Goal: Task Accomplishment & Management: Manage account settings

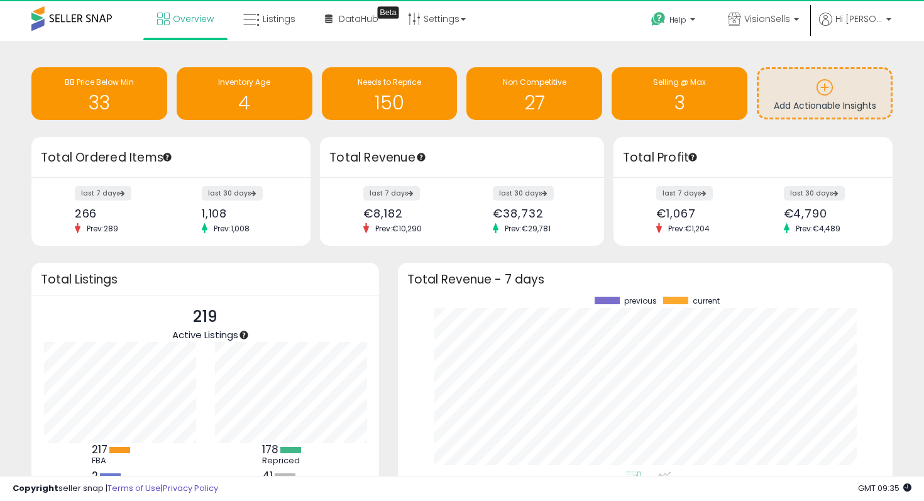
scroll to position [175, 470]
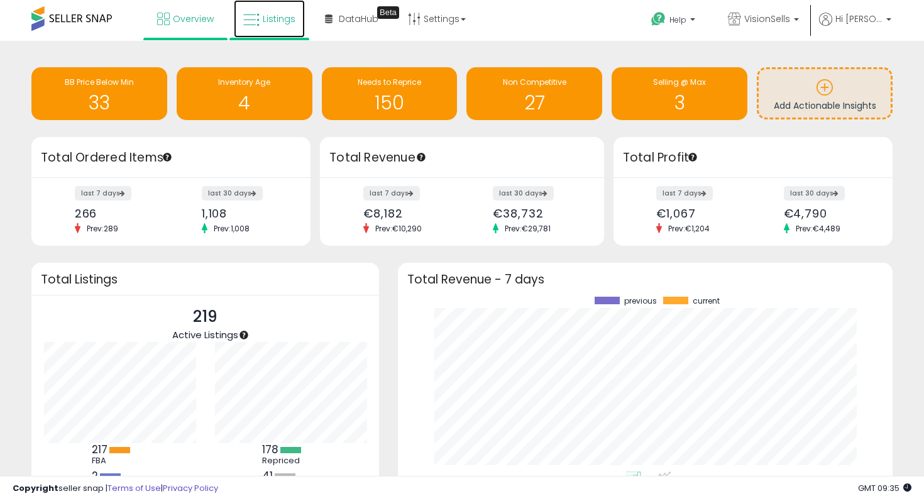
click at [278, 21] on span "Listings" at bounding box center [279, 19] width 33 height 13
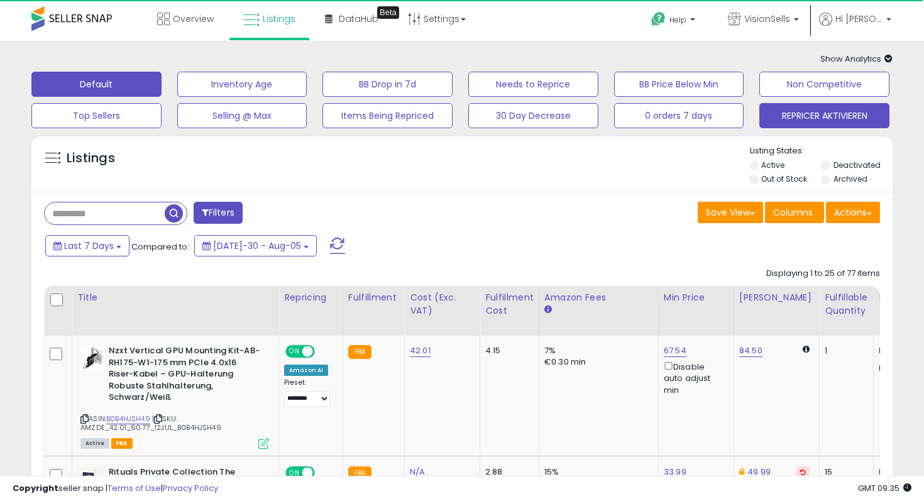
click at [307, 97] on button "REPRICER AKTIVIEREN" at bounding box center [242, 84] width 130 height 25
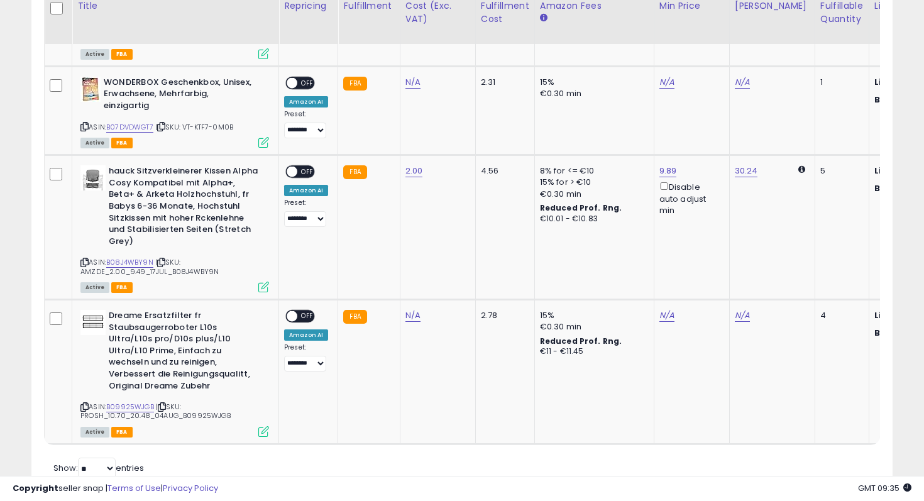
scroll to position [365, 0]
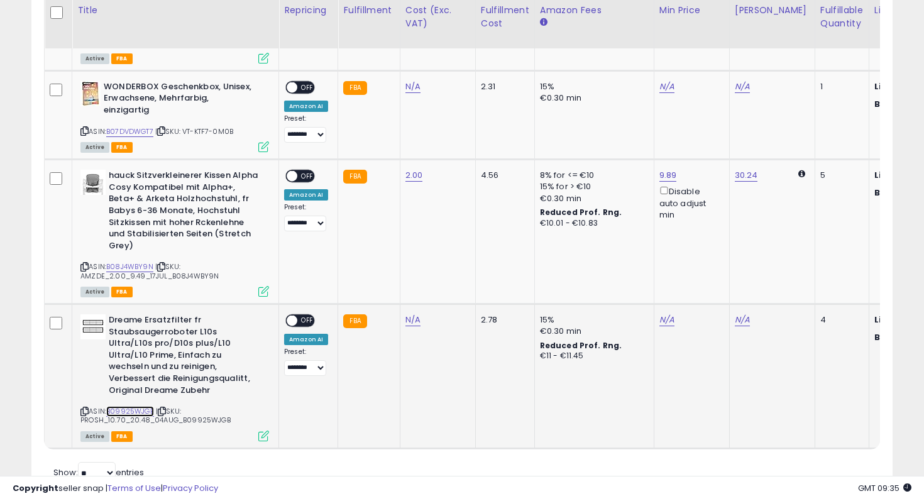
click at [122, 406] on link "B09925WJGB" at bounding box center [130, 411] width 48 height 11
type input "**"
type input "*****"
click at [454, 269] on icon "submit" at bounding box center [450, 265] width 8 height 8
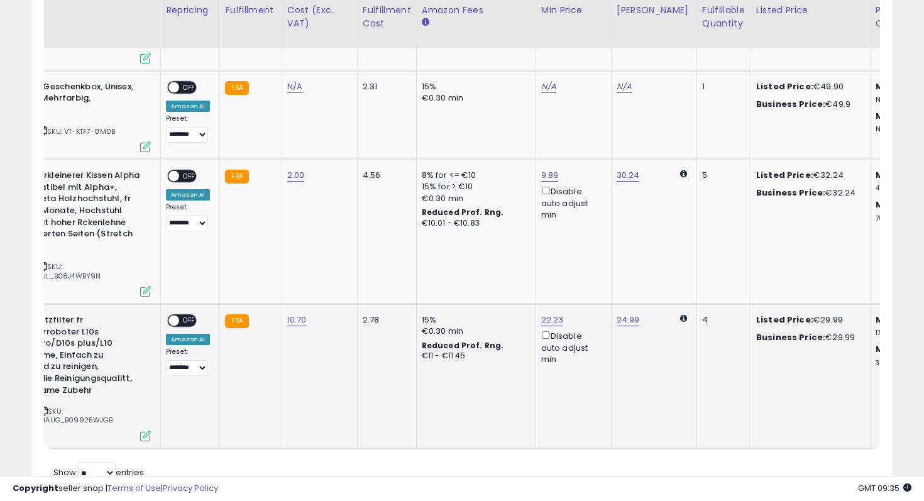
scroll to position [0, 0]
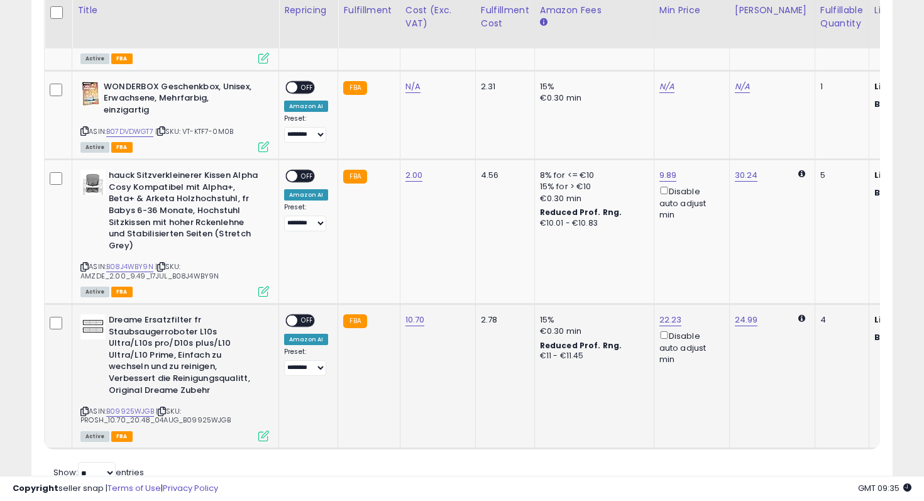
click at [294, 316] on span at bounding box center [292, 321] width 11 height 11
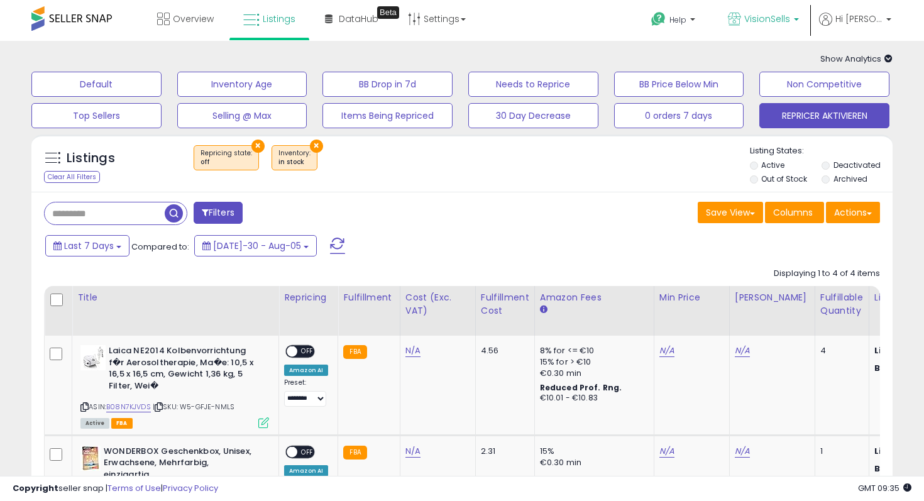
click at [741, 21] on icon at bounding box center [734, 19] width 13 height 13
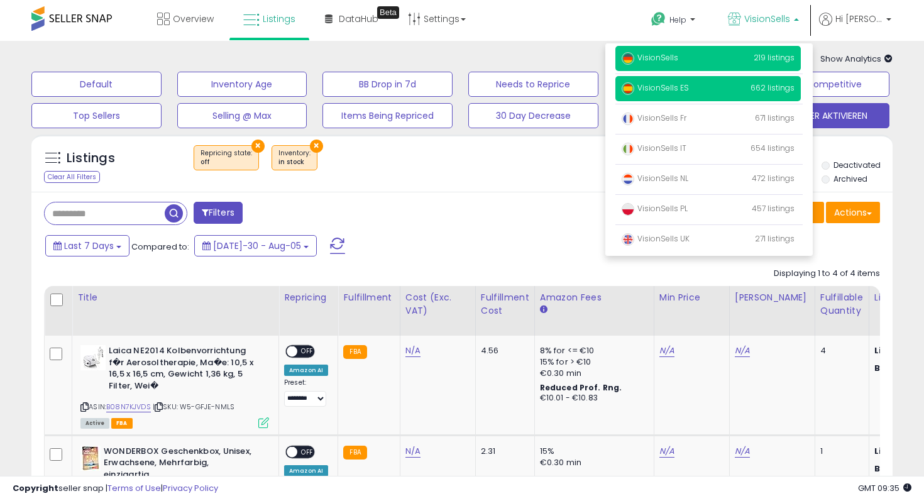
click at [657, 91] on span "VisionSells ES" at bounding box center [655, 87] width 67 height 11
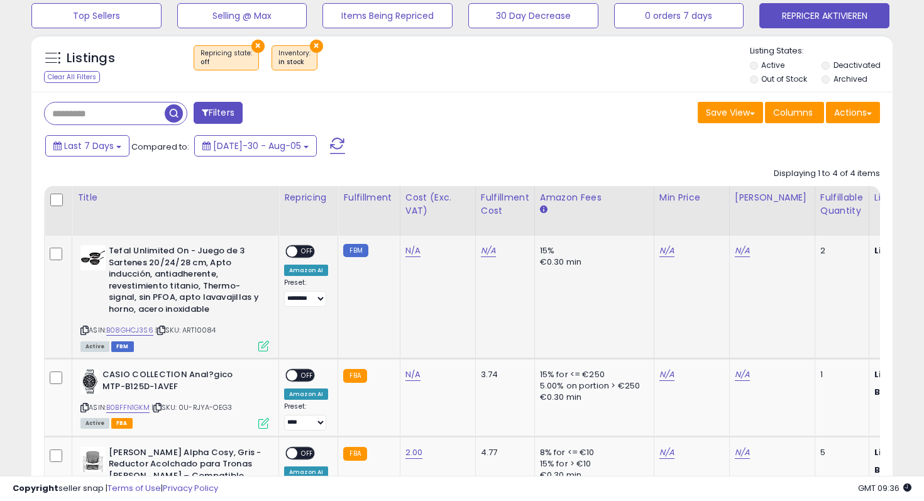
scroll to position [96, 0]
